Goal: Information Seeking & Learning: Check status

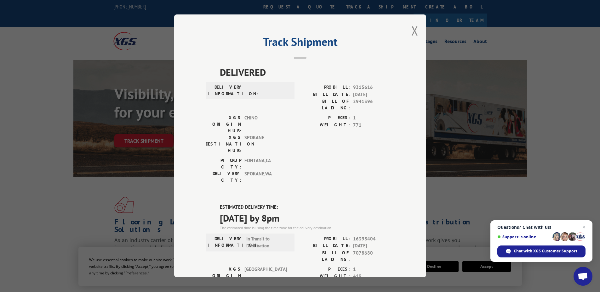
click at [418, 29] on div "Track Shipment DELIVERED DELIVERY INFORMATION: PROBILL: 9315616 BILL DATE: [DAT…" at bounding box center [300, 145] width 252 height 263
click at [416, 29] on div "Track Shipment DELIVERED DELIVERY INFORMATION: PROBILL: 9315616 BILL DATE: [DAT…" at bounding box center [300, 145] width 252 height 263
drag, startPoint x: 411, startPoint y: 29, endPoint x: 360, endPoint y: 19, distance: 52.5
click at [411, 29] on button "Close modal" at bounding box center [414, 30] width 7 height 17
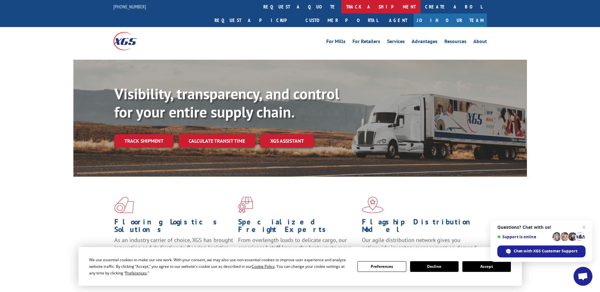
click at [341, 7] on link "track a shipment" at bounding box center [380, 7] width 79 height 14
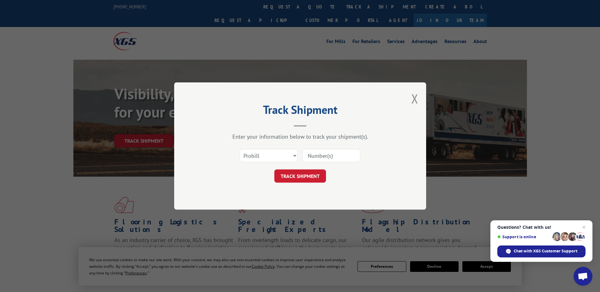
click at [266, 149] on div "Select category... Probill BOL PO" at bounding box center [268, 156] width 57 height 14
drag, startPoint x: 251, startPoint y: 156, endPoint x: 251, endPoint y: 161, distance: 4.4
click at [251, 156] on select "Select category... Probill BOL PO" at bounding box center [269, 155] width 58 height 13
select select "po"
click at [240, 149] on select "Select category... Probill BOL PO" at bounding box center [269, 155] width 58 height 13
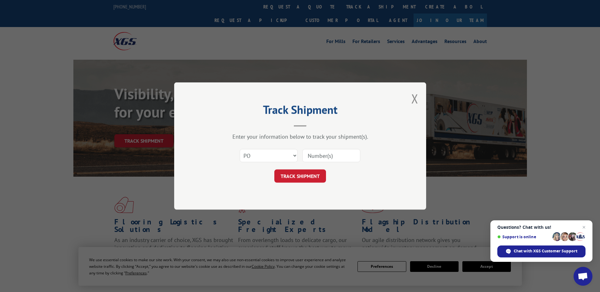
paste input "03510302"
type input "03510302"
click at [311, 179] on button "TRACK SHIPMENT" at bounding box center [300, 176] width 52 height 13
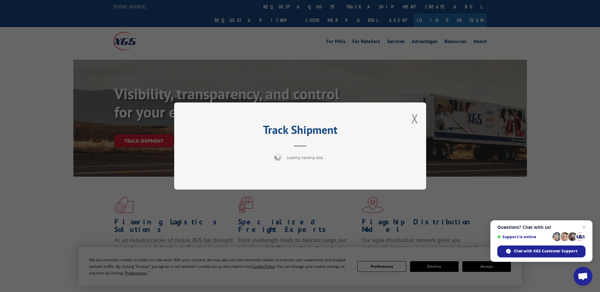
click at [300, 146] on div "Track Shipment Loading tracking data..." at bounding box center [300, 146] width 252 height 87
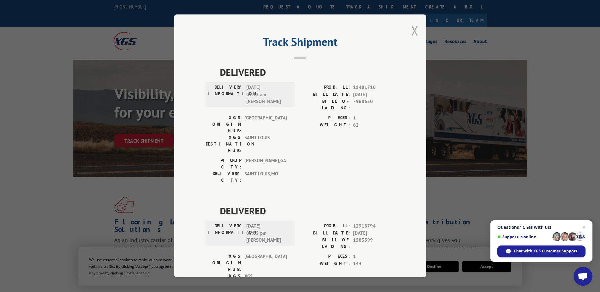
click at [414, 30] on button "Close modal" at bounding box center [414, 30] width 7 height 17
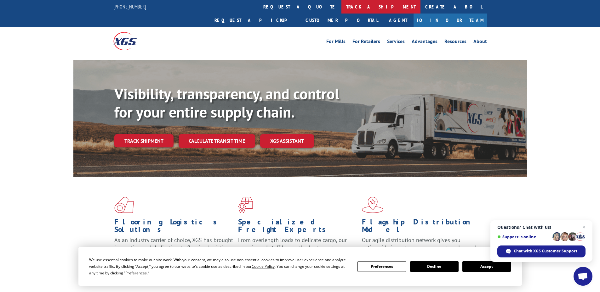
click at [341, 3] on link "track a shipment" at bounding box center [380, 7] width 79 height 14
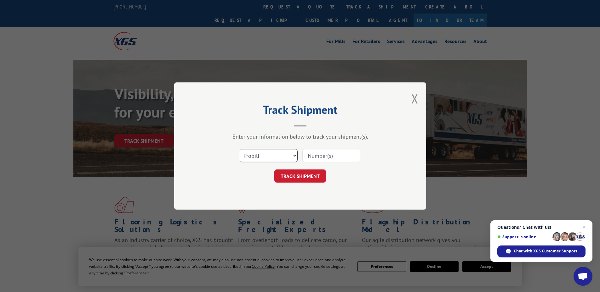
drag, startPoint x: 252, startPoint y: 151, endPoint x: 253, endPoint y: 161, distance: 9.5
click at [252, 151] on select "Select category... Probill BOL PO" at bounding box center [269, 155] width 58 height 13
select select "po"
click at [240, 149] on select "Select category... Probill BOL PO" at bounding box center [269, 155] width 58 height 13
paste input "43539926"
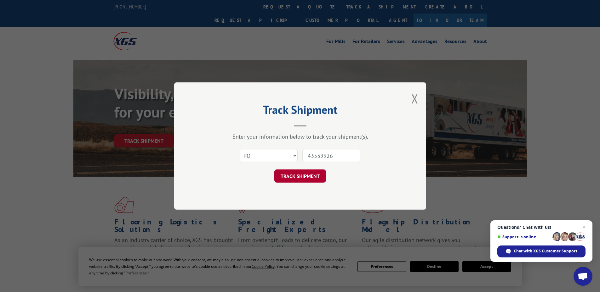
type input "43539926"
click at [307, 182] on button "TRACK SHIPMENT" at bounding box center [300, 176] width 52 height 13
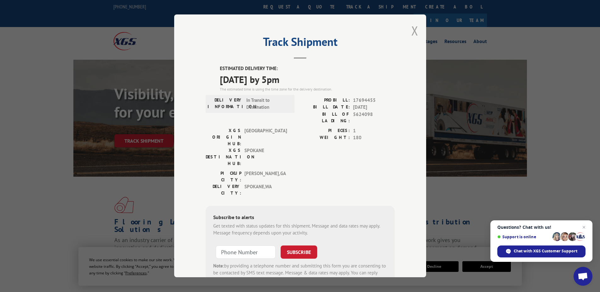
click at [415, 29] on button "Close modal" at bounding box center [414, 30] width 7 height 17
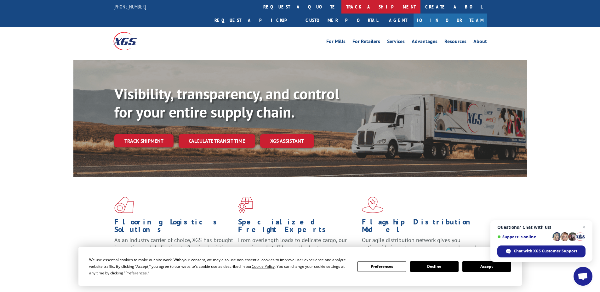
click at [341, 8] on link "track a shipment" at bounding box center [380, 7] width 79 height 14
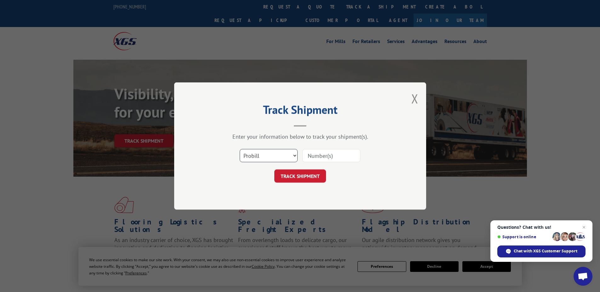
drag, startPoint x: 258, startPoint y: 151, endPoint x: 258, endPoint y: 162, distance: 11.0
click at [258, 151] on select "Select category... Probill BOL PO" at bounding box center [269, 155] width 58 height 13
select select "po"
click at [240, 149] on select "Select category... Probill BOL PO" at bounding box center [269, 155] width 58 height 13
paste input "03510248"
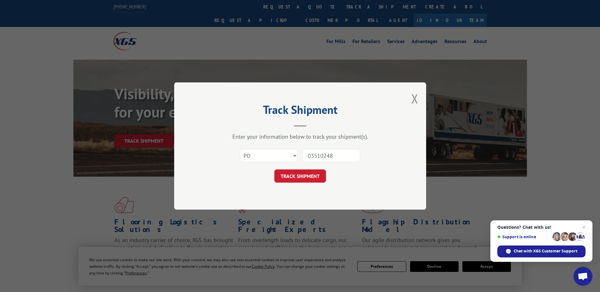
type input "03510248"
click at [312, 184] on div "Track Shipment Enter your information below to track your shipment(s). Select c…" at bounding box center [300, 145] width 252 height 127
click at [306, 173] on button "TRACK SHIPMENT" at bounding box center [300, 176] width 52 height 13
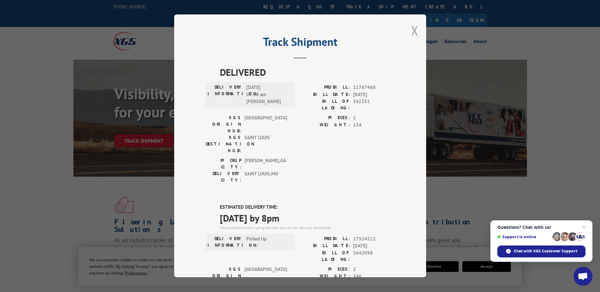
click at [414, 29] on button "Close modal" at bounding box center [414, 30] width 7 height 17
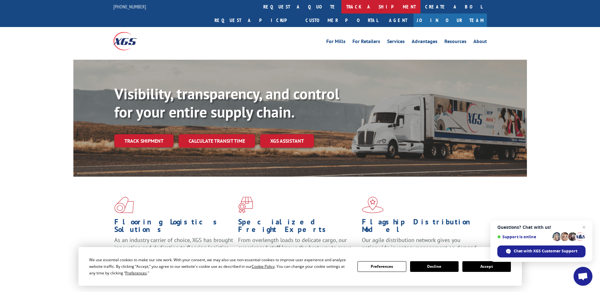
click at [341, 6] on link "track a shipment" at bounding box center [380, 7] width 79 height 14
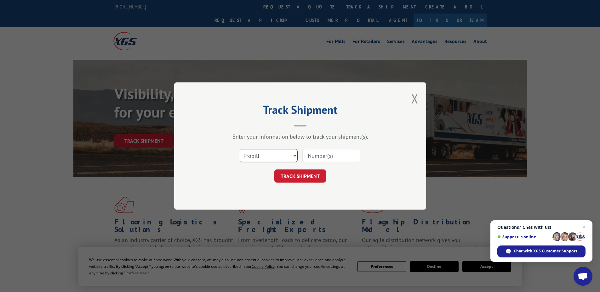
drag, startPoint x: 270, startPoint y: 156, endPoint x: 269, endPoint y: 162, distance: 5.5
click at [270, 156] on select "Select category... Probill BOL PO" at bounding box center [269, 155] width 58 height 13
select select "po"
click at [240, 149] on select "Select category... Probill BOL PO" at bounding box center [269, 155] width 58 height 13
paste input "34501371"
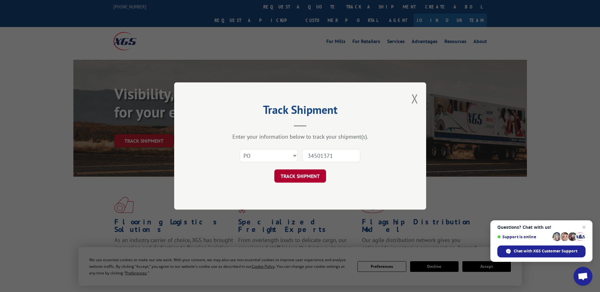
type input "34501371"
click at [308, 181] on button "TRACK SHIPMENT" at bounding box center [300, 176] width 52 height 13
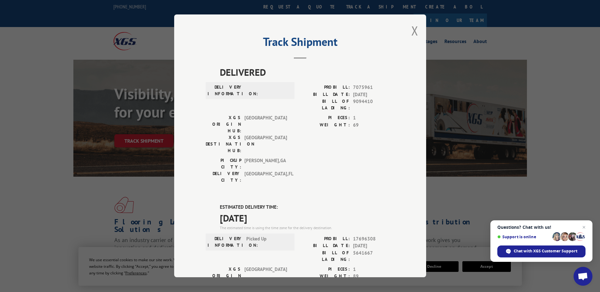
click at [407, 34] on div "Track Shipment DELIVERED DELIVERY INFORMATION: PROBILL: 7075961 BILL DATE: [DAT…" at bounding box center [300, 145] width 252 height 263
click at [413, 32] on button "Close modal" at bounding box center [414, 30] width 7 height 17
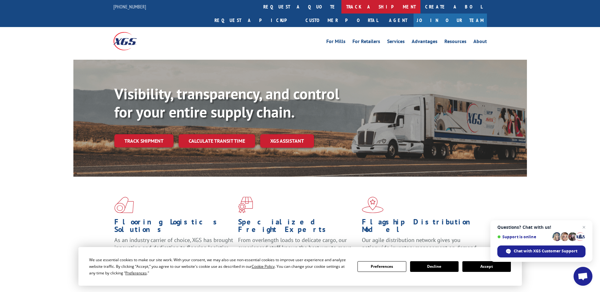
click at [341, 12] on link "track a shipment" at bounding box center [380, 7] width 79 height 14
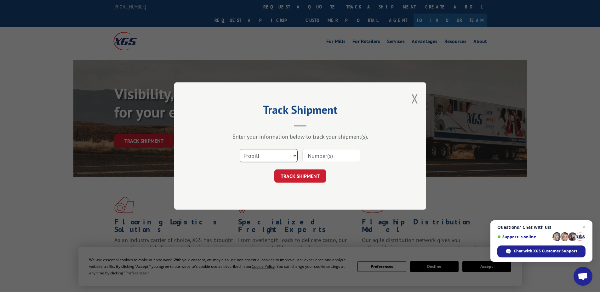
drag, startPoint x: 266, startPoint y: 157, endPoint x: 264, endPoint y: 161, distance: 4.6
click at [266, 157] on select "Select category... Probill BOL PO" at bounding box center [269, 155] width 58 height 13
select select "po"
click at [240, 149] on select "Select category... Probill BOL PO" at bounding box center [269, 155] width 58 height 13
paste input "34501372"
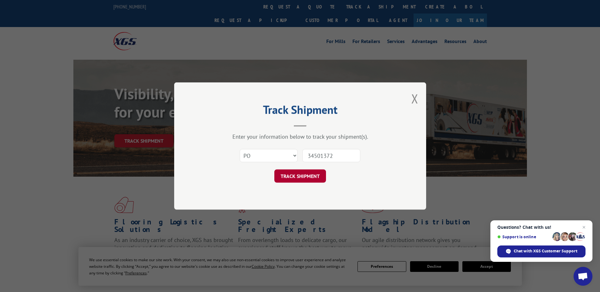
type input "34501372"
click at [307, 180] on button "TRACK SHIPMENT" at bounding box center [300, 176] width 52 height 13
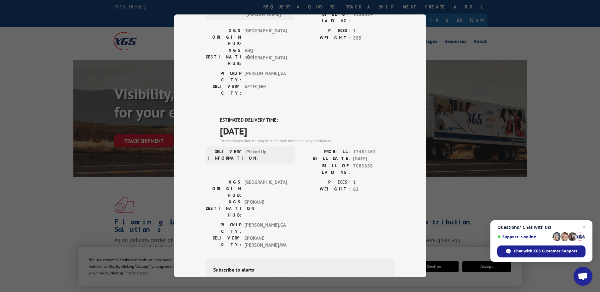
scroll to position [119, 0]
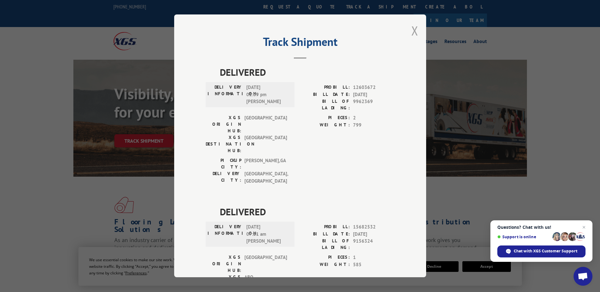
click at [412, 32] on button "Close modal" at bounding box center [414, 30] width 7 height 17
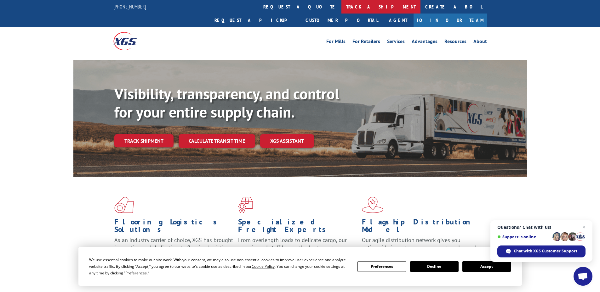
click at [341, 8] on link "track a shipment" at bounding box center [380, 7] width 79 height 14
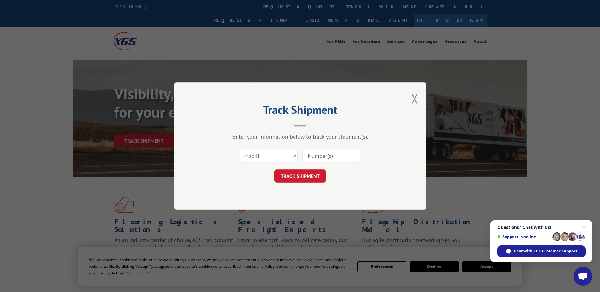
scroll to position [0, 0]
click at [261, 157] on select "Select category... Probill BOL PO" at bounding box center [269, 155] width 58 height 13
select select "po"
click at [240, 149] on select "Select category... Probill BOL PO" at bounding box center [269, 155] width 58 height 13
paste input "03510320"
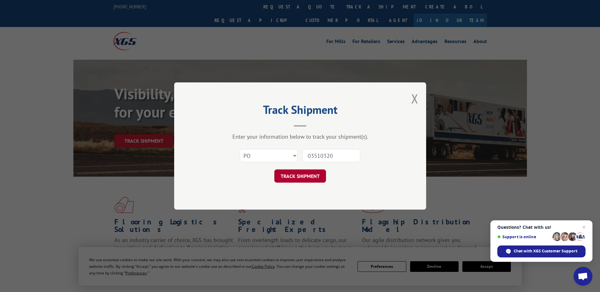
type input "03510320"
click at [302, 178] on button "TRACK SHIPMENT" at bounding box center [300, 176] width 52 height 13
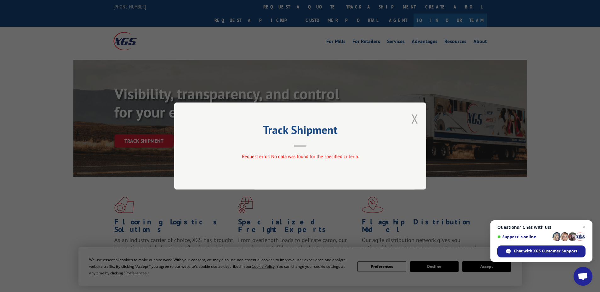
click at [415, 115] on button "Close modal" at bounding box center [414, 118] width 7 height 17
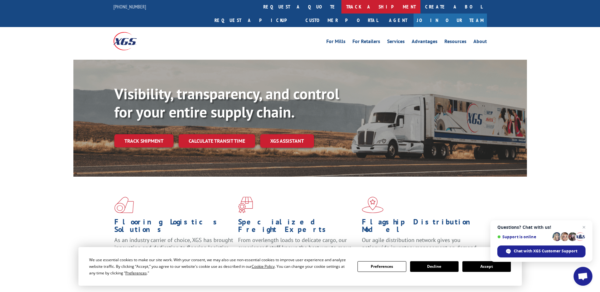
click at [341, 9] on link "track a shipment" at bounding box center [380, 7] width 79 height 14
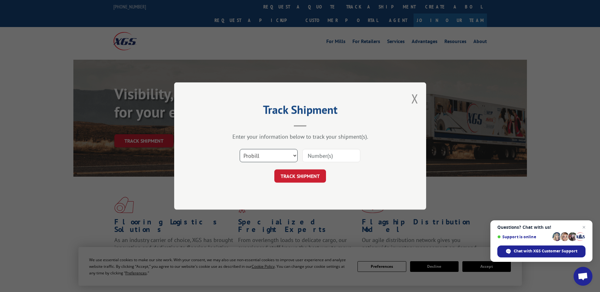
click at [260, 158] on select "Select category... Probill BOL PO" at bounding box center [269, 155] width 58 height 13
select select "po"
click at [240, 149] on select "Select category... Probill BOL PO" at bounding box center [269, 155] width 58 height 13
paste input "03510053"
type input "03510053"
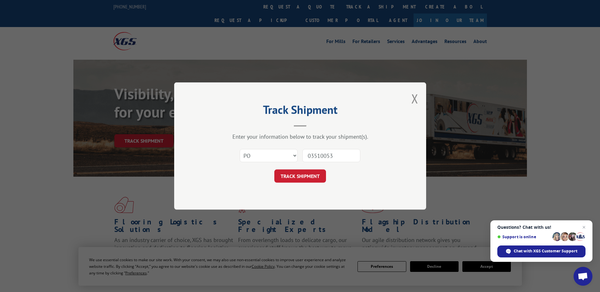
click at [312, 169] on form "Select category... Probill BOL PO 03510053 TRACK SHIPMENT" at bounding box center [300, 163] width 189 height 37
click at [308, 177] on button "TRACK SHIPMENT" at bounding box center [300, 176] width 52 height 13
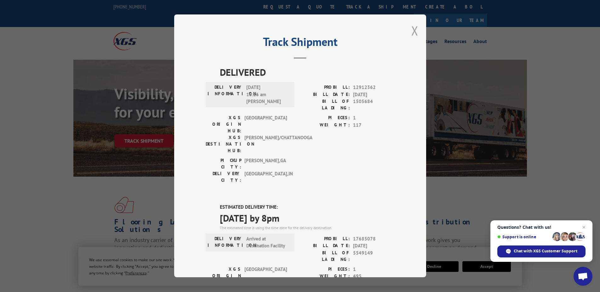
click at [412, 28] on button "Close modal" at bounding box center [414, 30] width 7 height 17
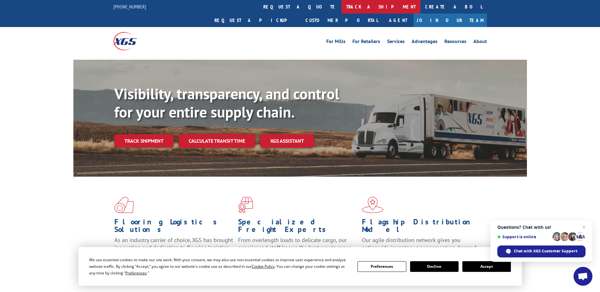
click at [341, 9] on link "track a shipment" at bounding box center [380, 7] width 79 height 14
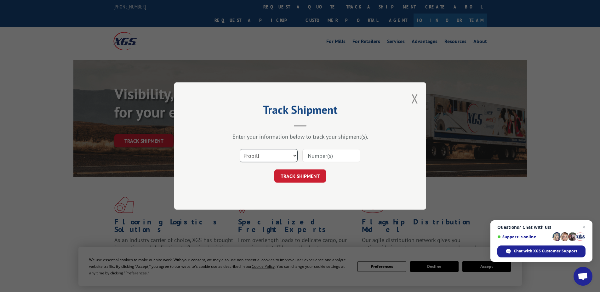
drag, startPoint x: 266, startPoint y: 156, endPoint x: 266, endPoint y: 160, distance: 3.8
click at [266, 156] on select "Select category... Probill BOL PO" at bounding box center [269, 155] width 58 height 13
select select "po"
click at [240, 149] on select "Select category... Probill BOL PO" at bounding box center [269, 155] width 58 height 13
paste input "34501305"
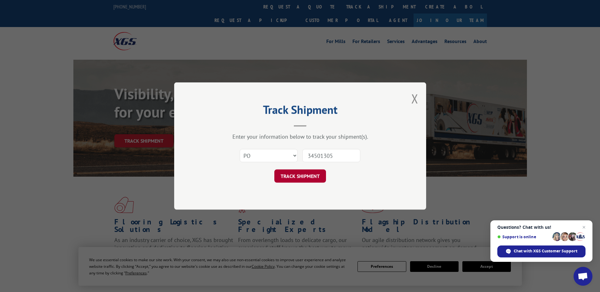
type input "34501305"
click at [310, 173] on button "TRACK SHIPMENT" at bounding box center [300, 176] width 52 height 13
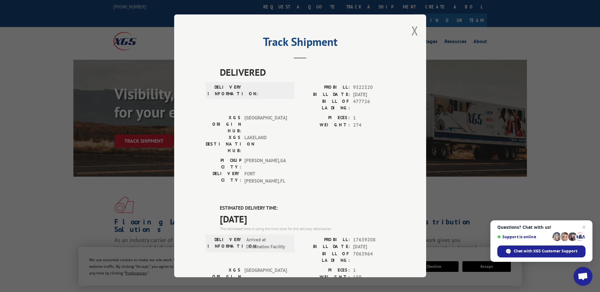
scroll to position [121, 0]
